Goal: Task Accomplishment & Management: Use online tool/utility

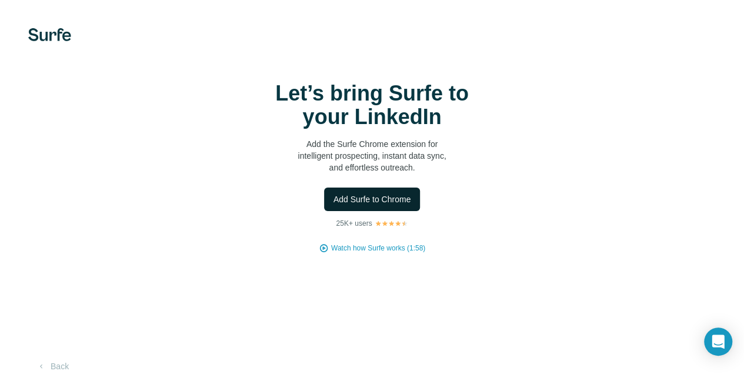
click at [324, 193] on button "Add Surfe to Chrome" at bounding box center [372, 200] width 96 height 24
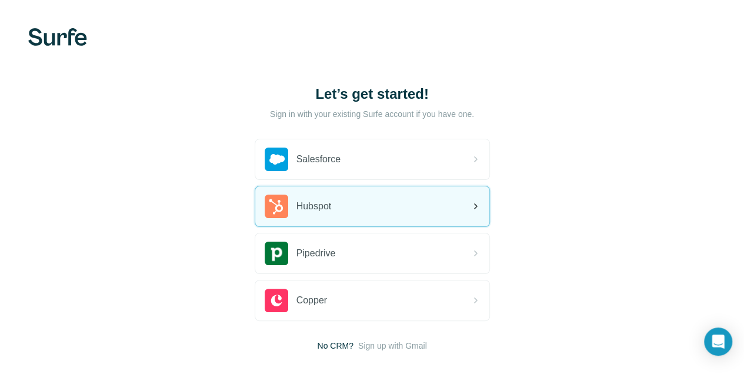
click at [255, 211] on div "Hubspot" at bounding box center [372, 206] width 234 height 40
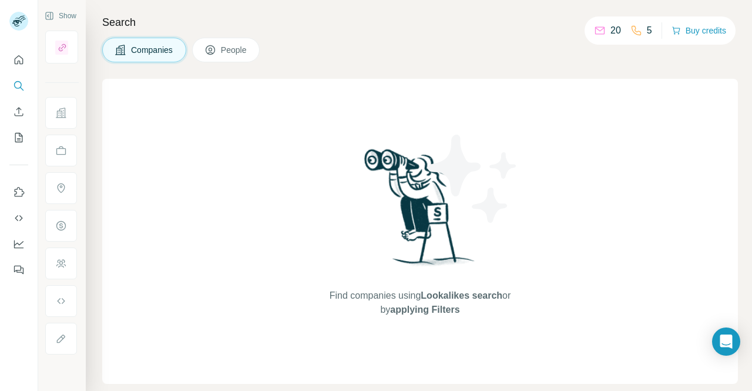
click at [237, 39] on button "People" at bounding box center [226, 50] width 68 height 25
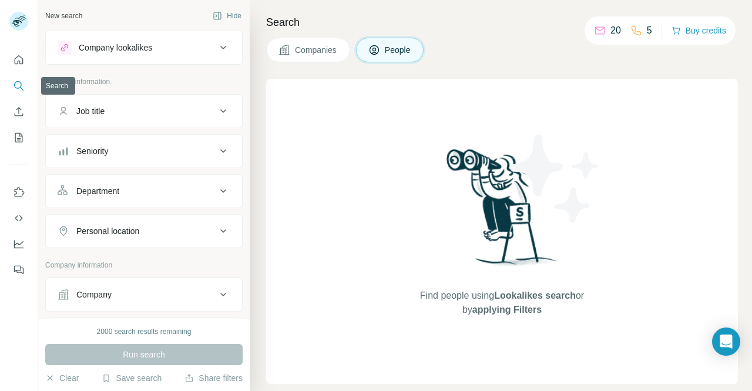
click at [10, 78] on button "Search" at bounding box center [18, 85] width 19 height 21
click at [20, 58] on icon "Quick start" at bounding box center [19, 60] width 12 height 12
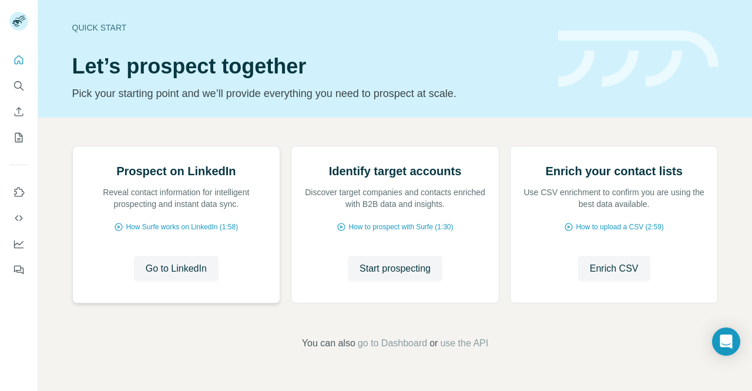
scroll to position [103, 0]
click at [170, 269] on button "Go to LinkedIn" at bounding box center [176, 269] width 85 height 26
